Goal: Browse casually

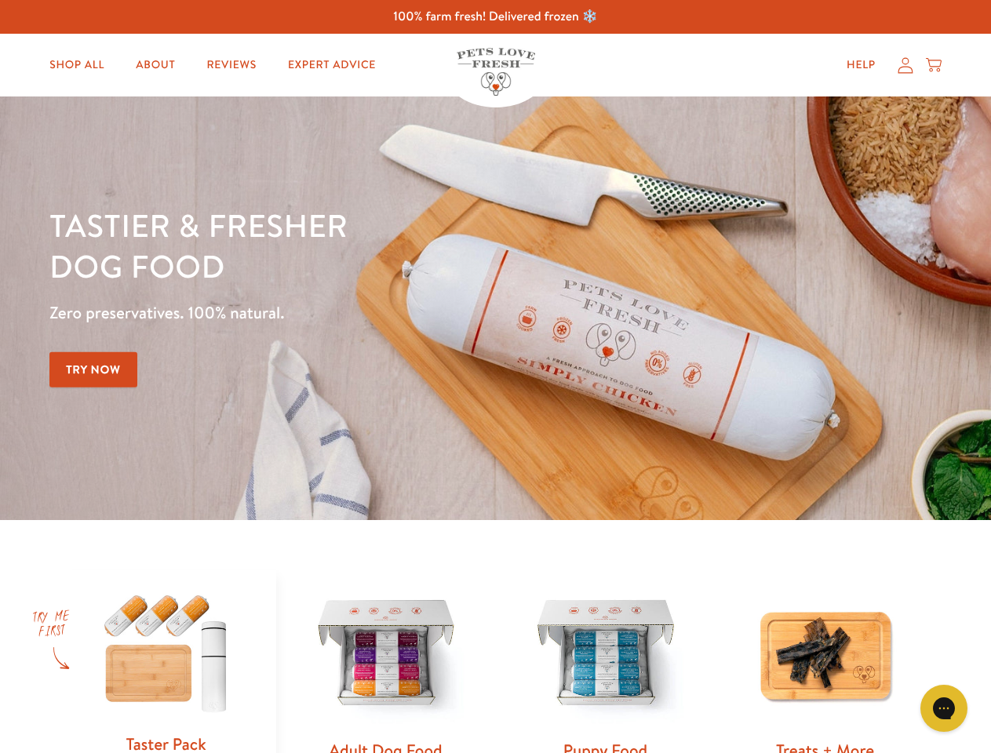
click at [495, 377] on div "Tastier & fresher dog food Zero preservatives. 100% natural. Try Now" at bounding box center [346, 308] width 595 height 207
click at [944, 708] on icon "Gorgias live chat" at bounding box center [943, 708] width 15 height 15
